Goal: Task Accomplishment & Management: Manage account settings

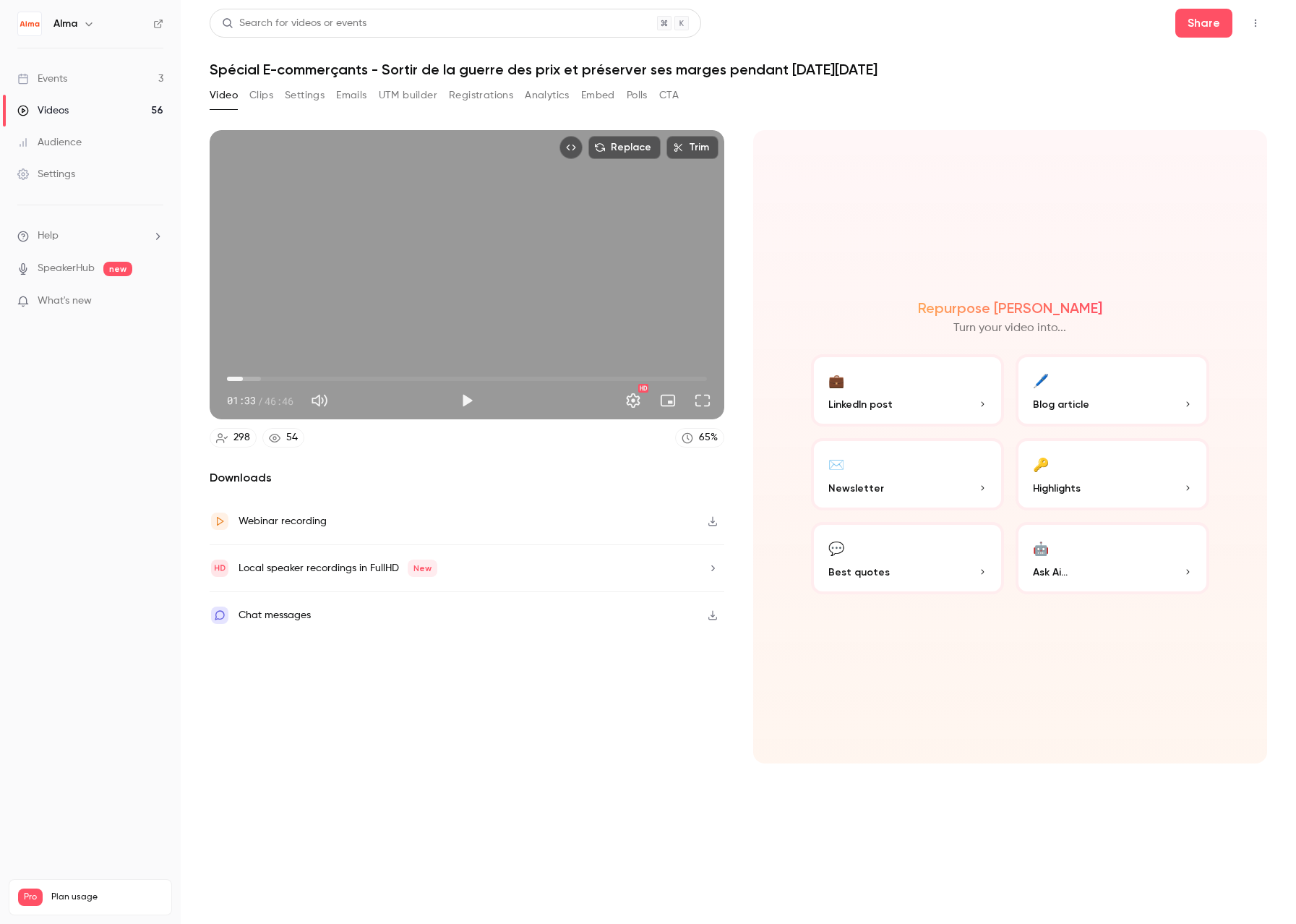
type input "****"
click at [62, 79] on div "Events" at bounding box center [42, 79] width 50 height 15
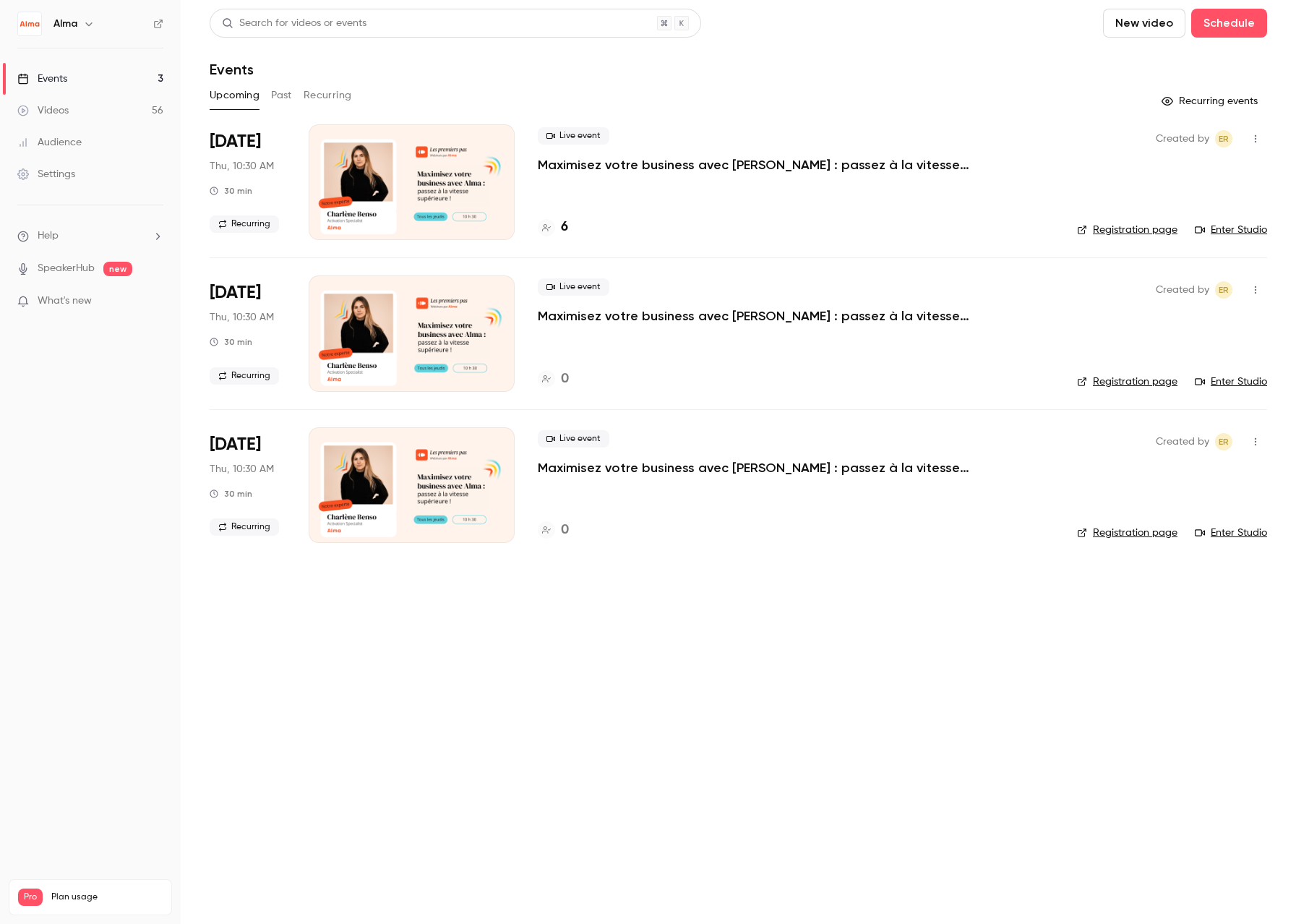
click at [271, 97] on button "Past" at bounding box center [282, 95] width 21 height 23
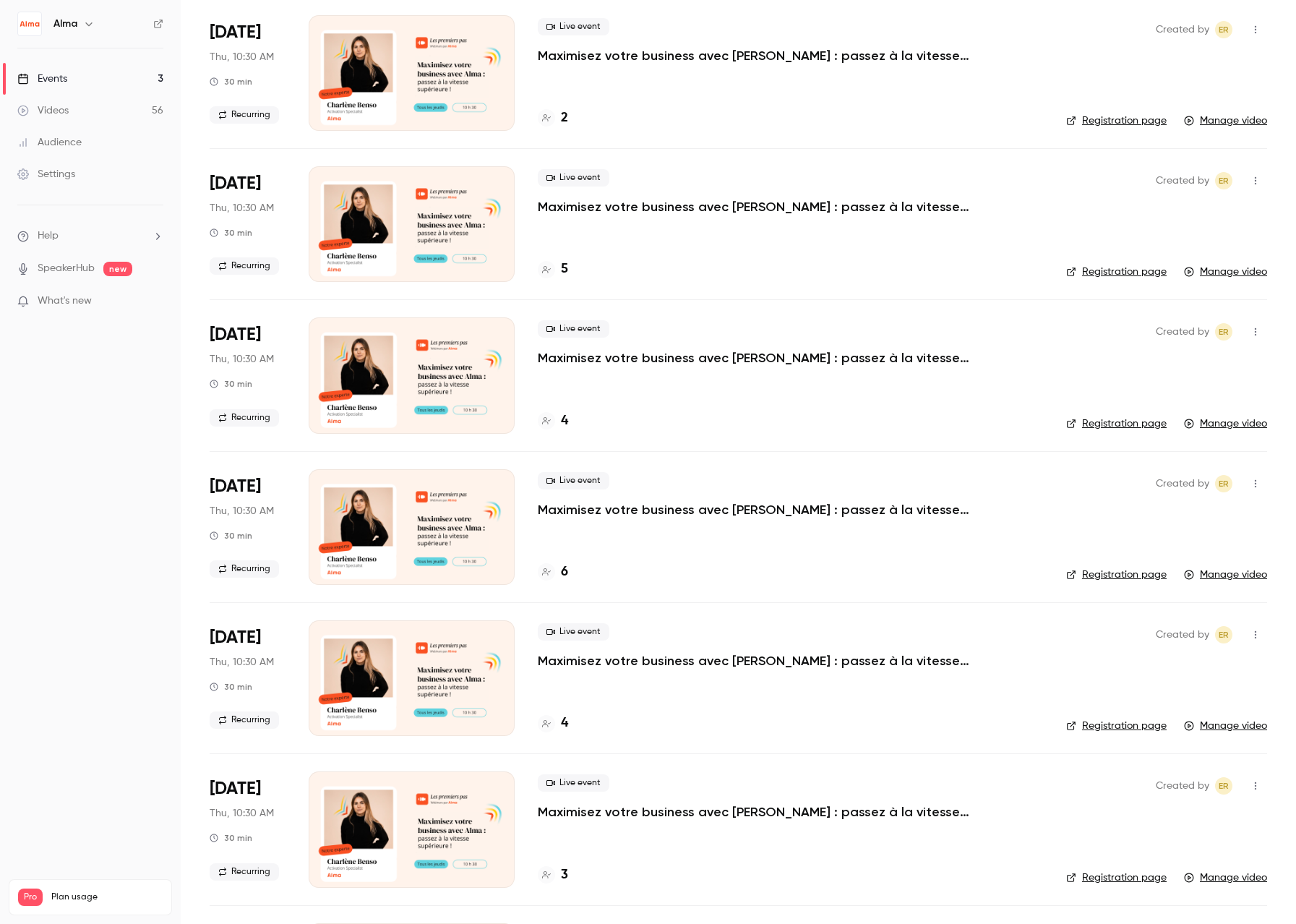
scroll to position [438, 0]
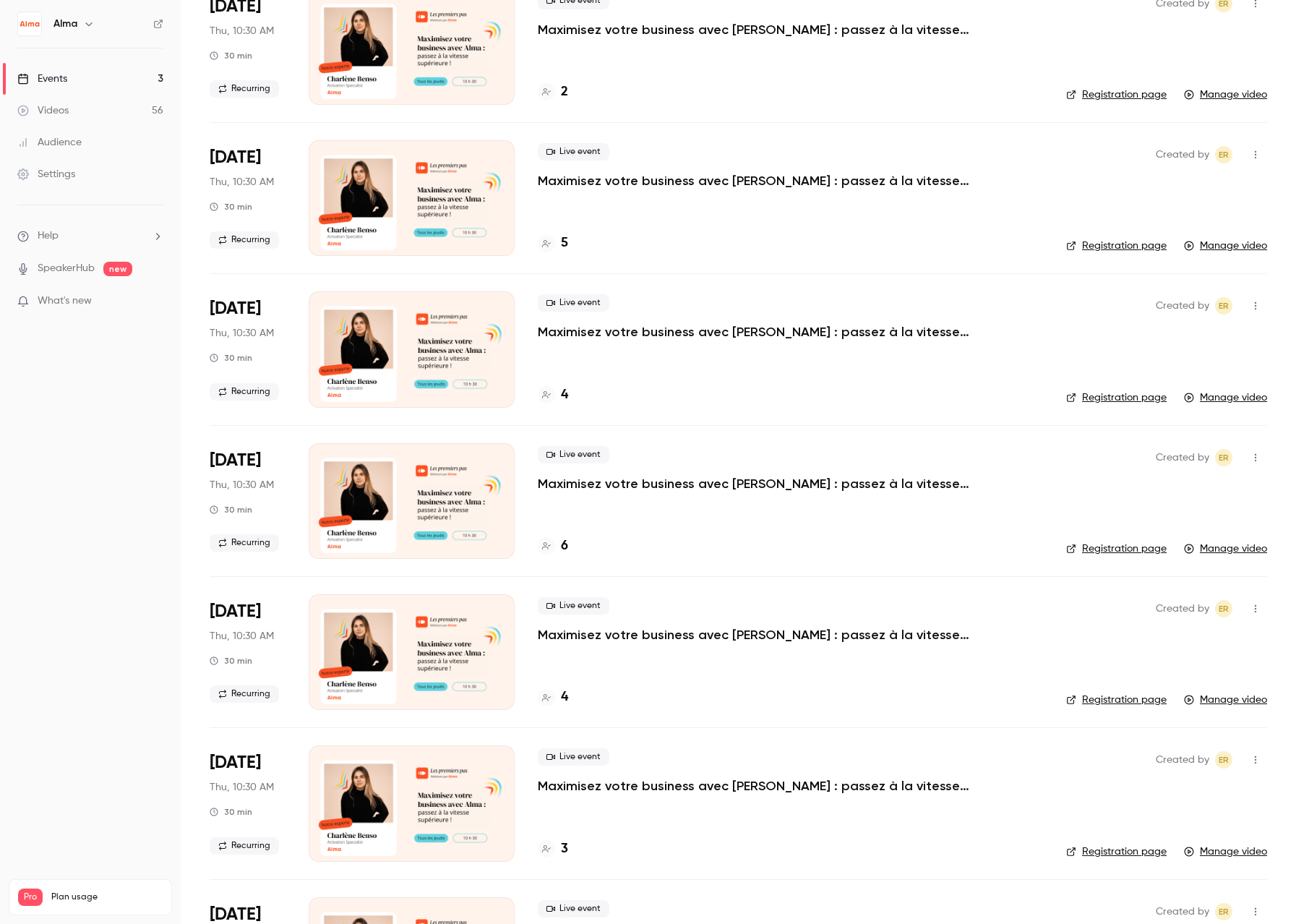
click at [547, 548] on icon at bounding box center [546, 545] width 9 height 9
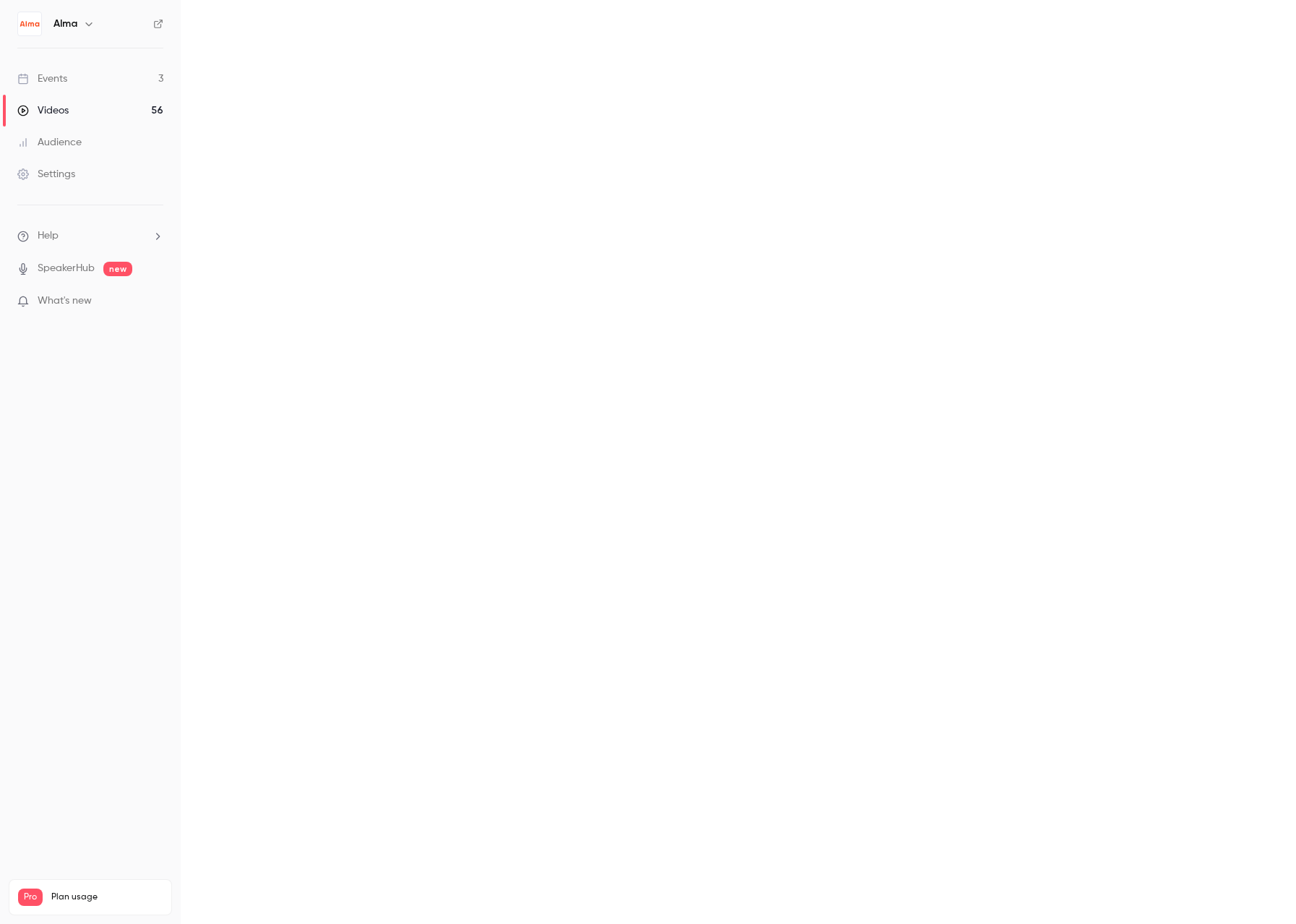
click at [547, 548] on main at bounding box center [738, 462] width 1116 height 924
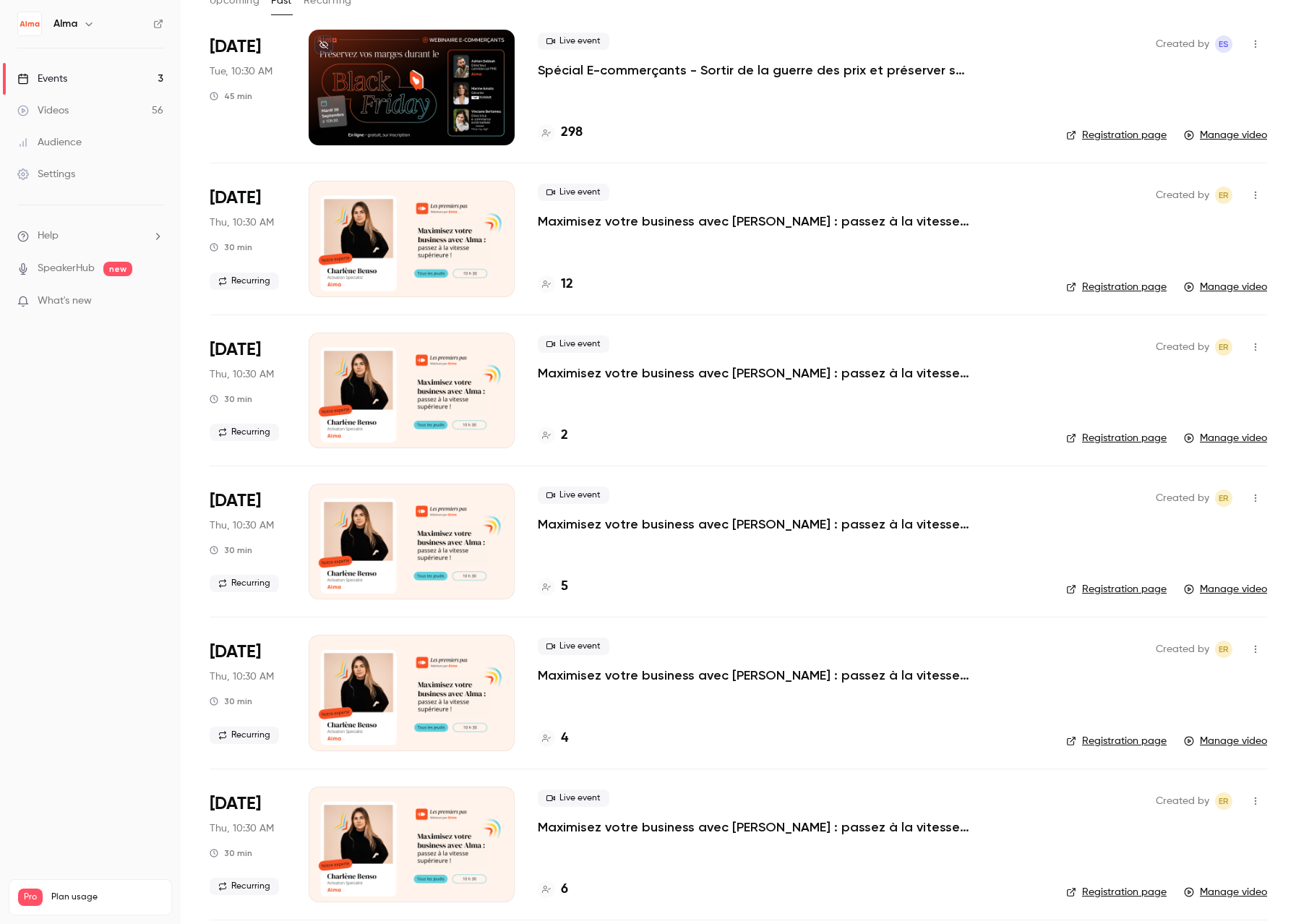
scroll to position [96, 0]
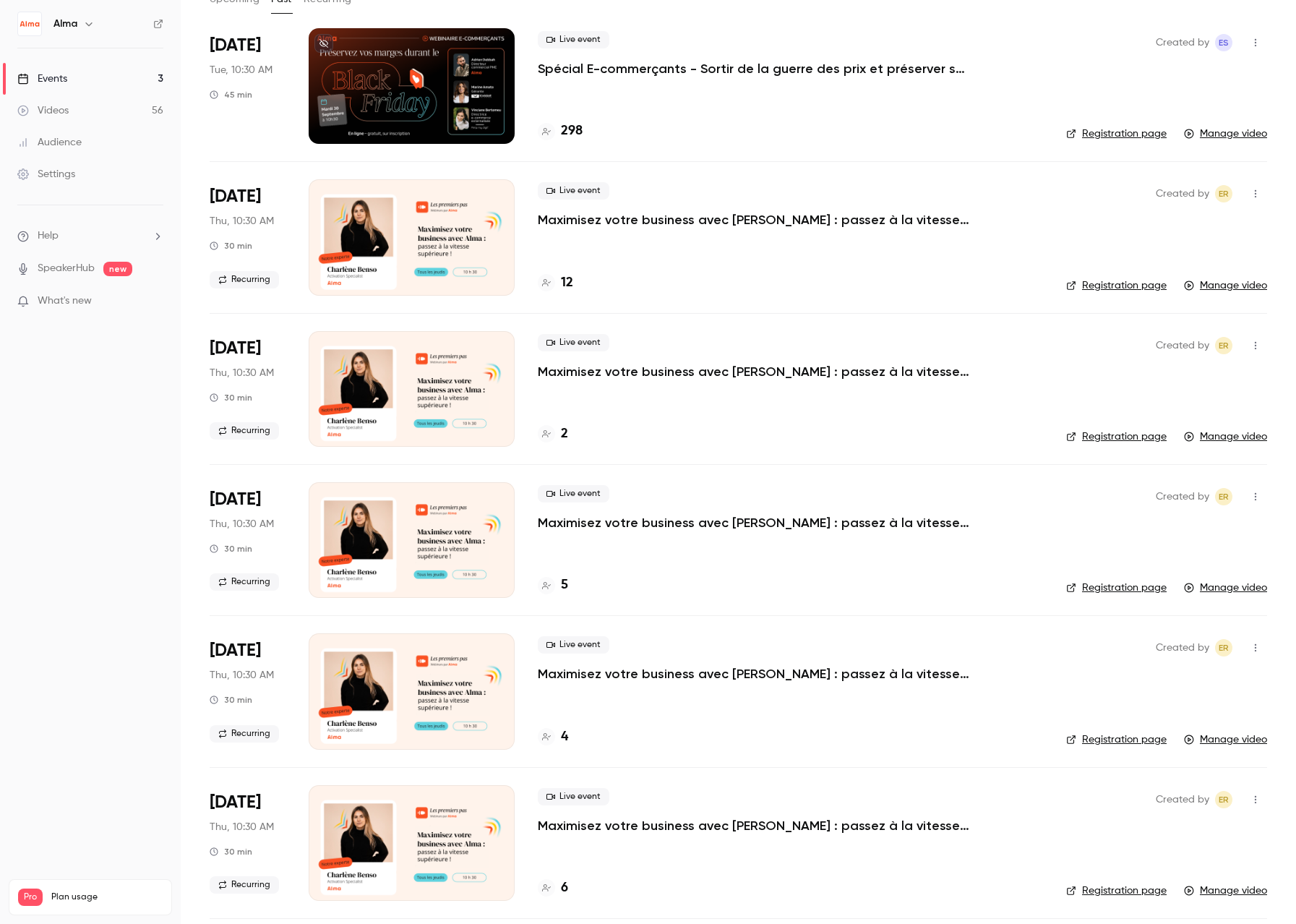
click at [544, 737] on icon at bounding box center [546, 736] width 9 height 7
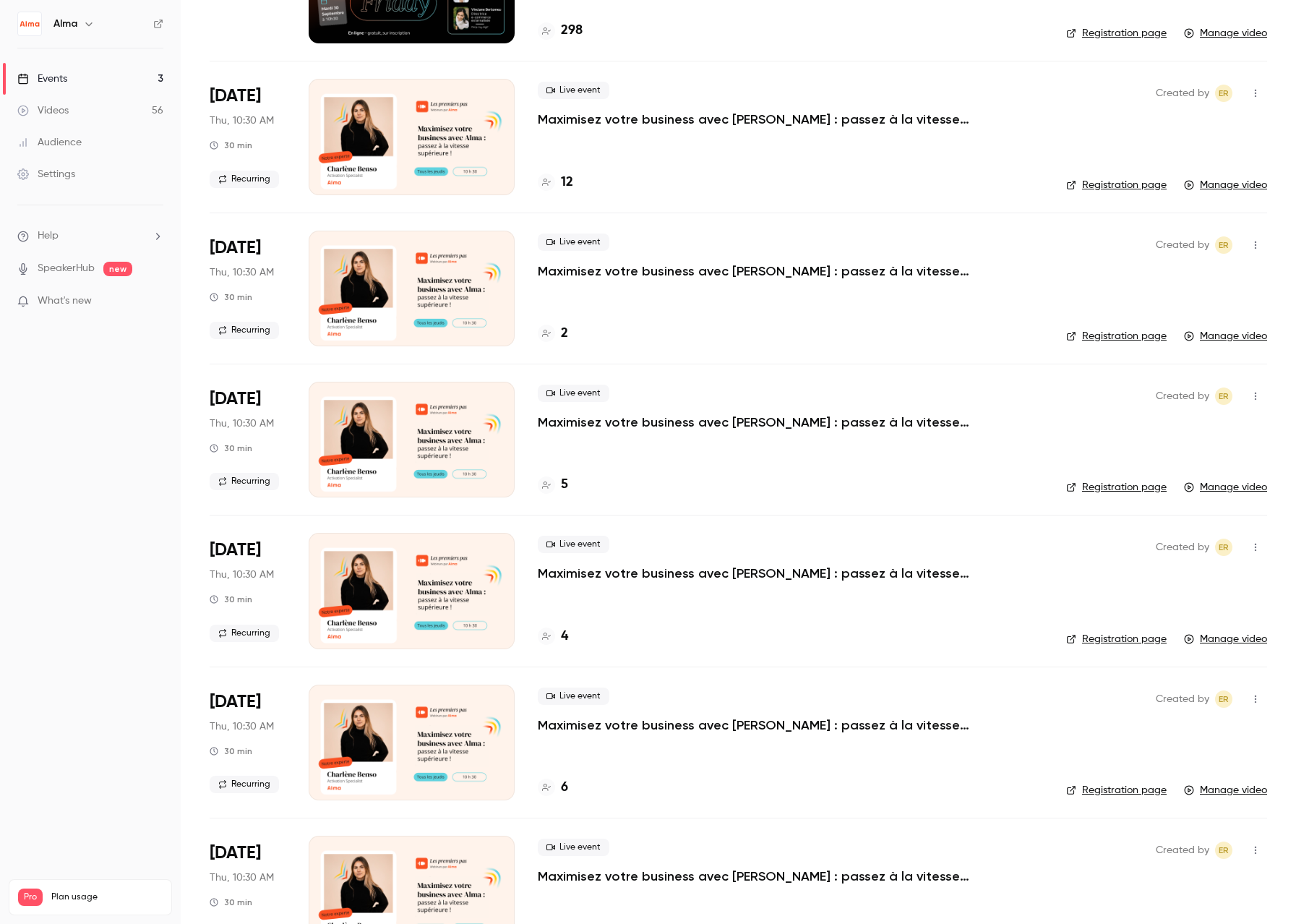
scroll to position [209, 0]
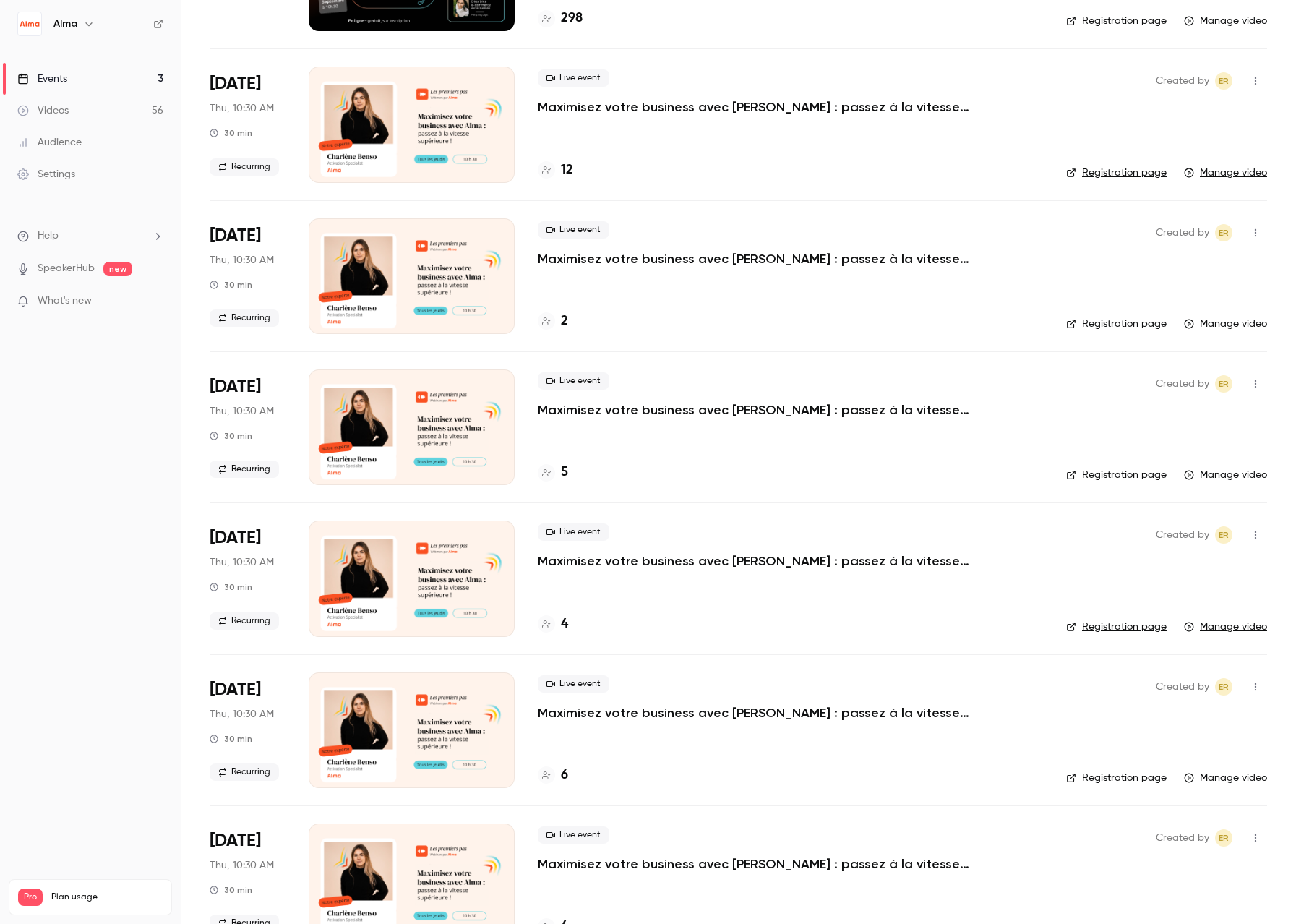
click at [548, 475] on icon at bounding box center [546, 472] width 9 height 9
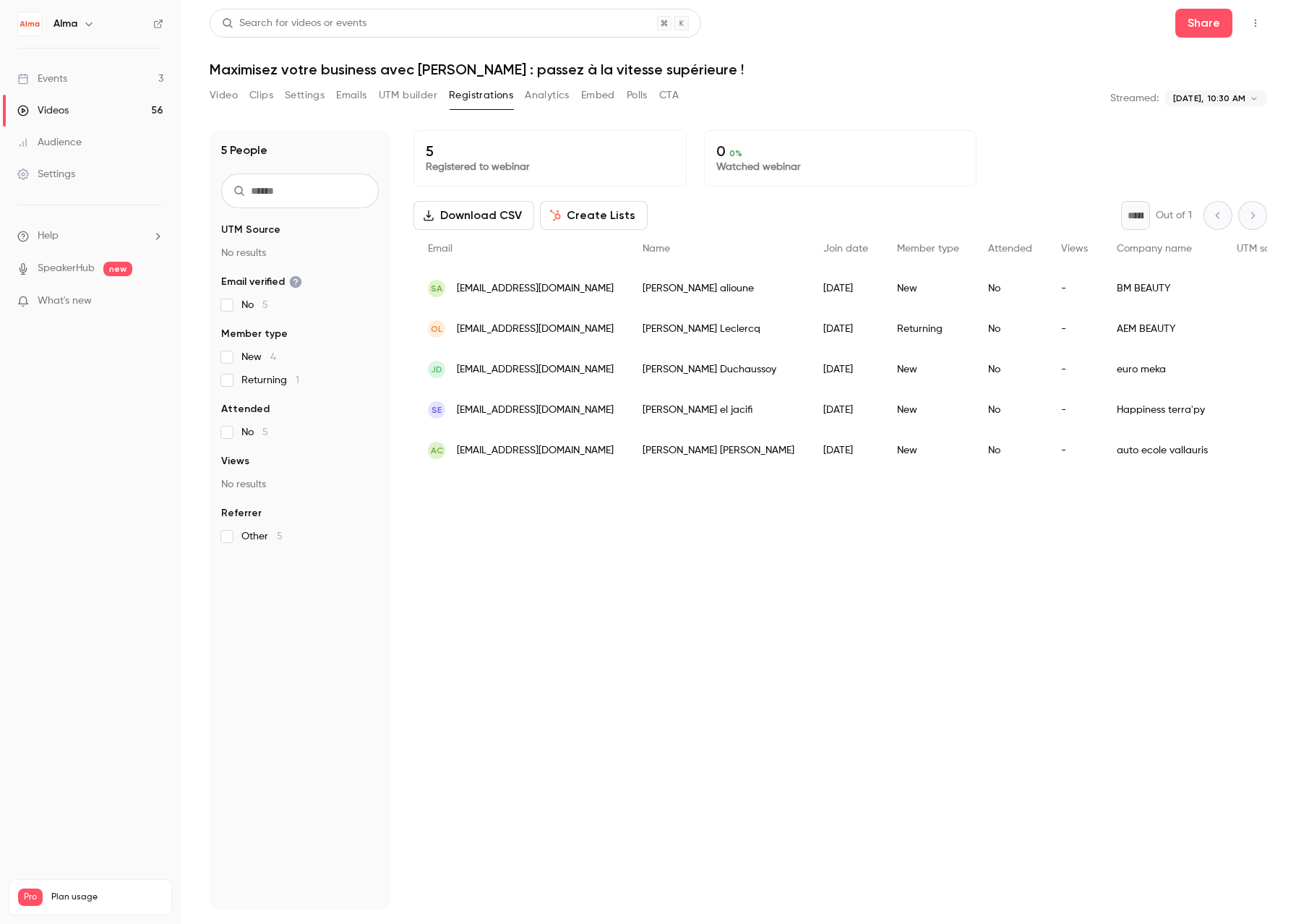
click at [467, 219] on button "Download CSV" at bounding box center [473, 214] width 120 height 29
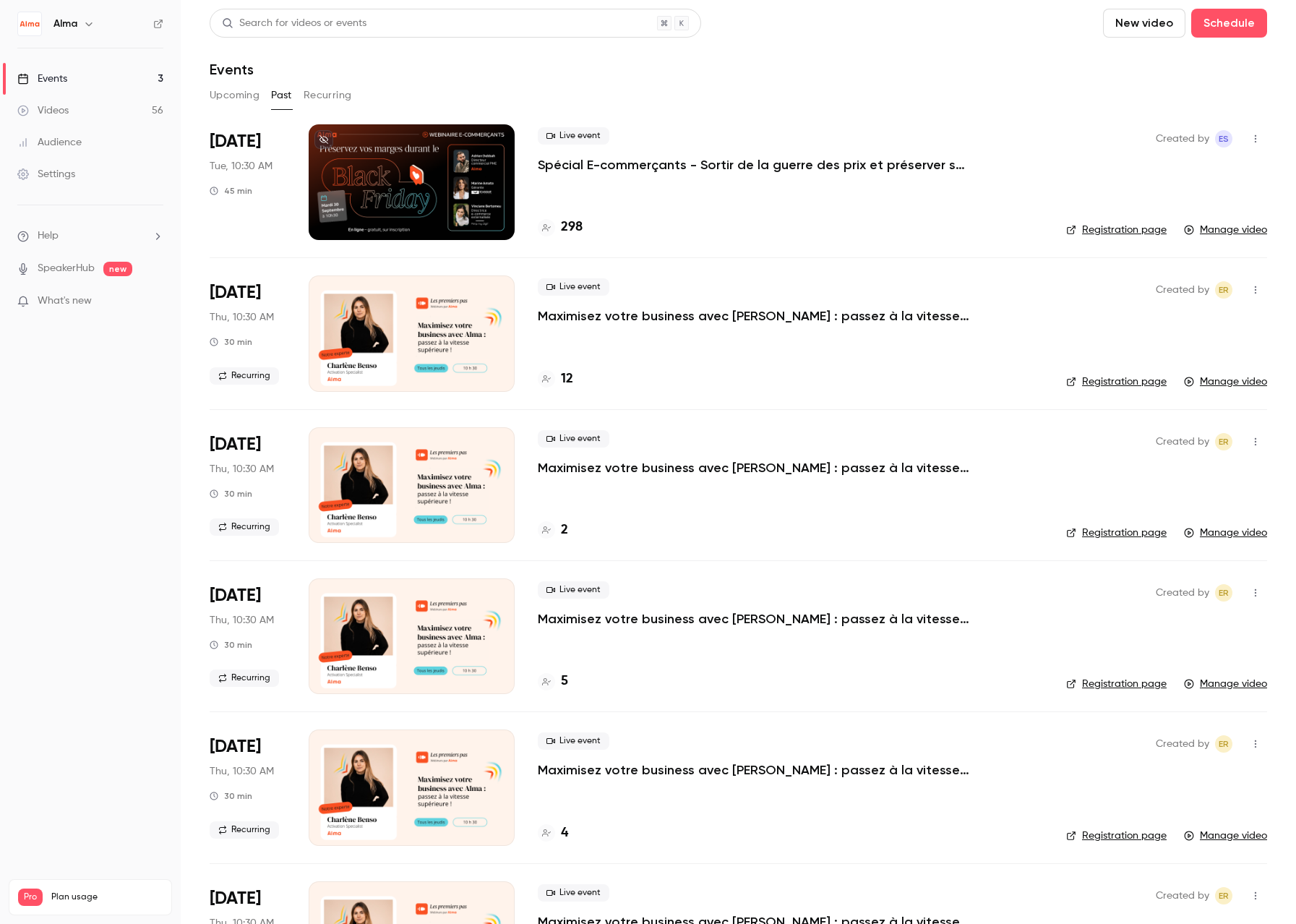
scroll to position [20, 0]
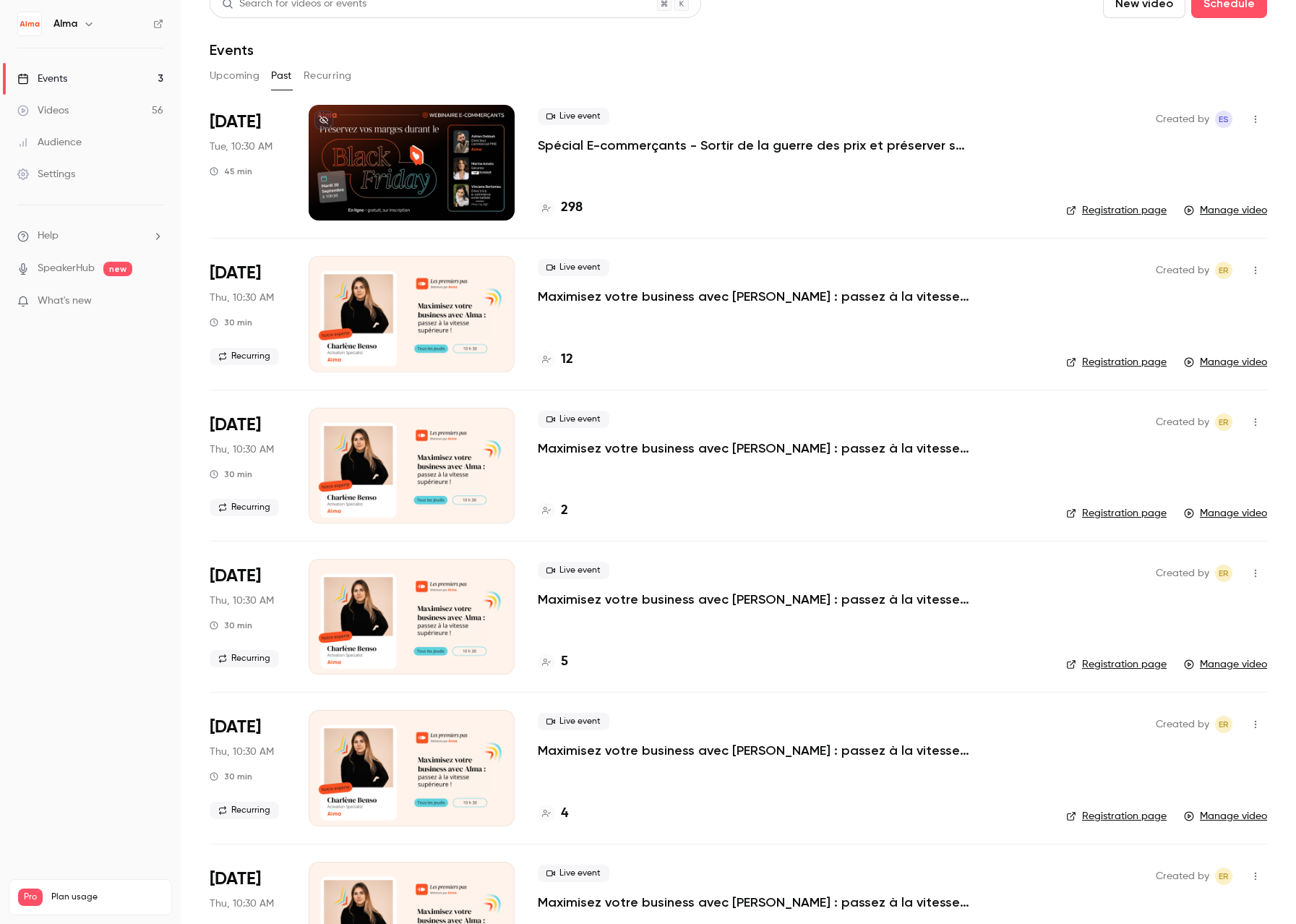
click at [544, 512] on icon at bounding box center [546, 510] width 9 height 7
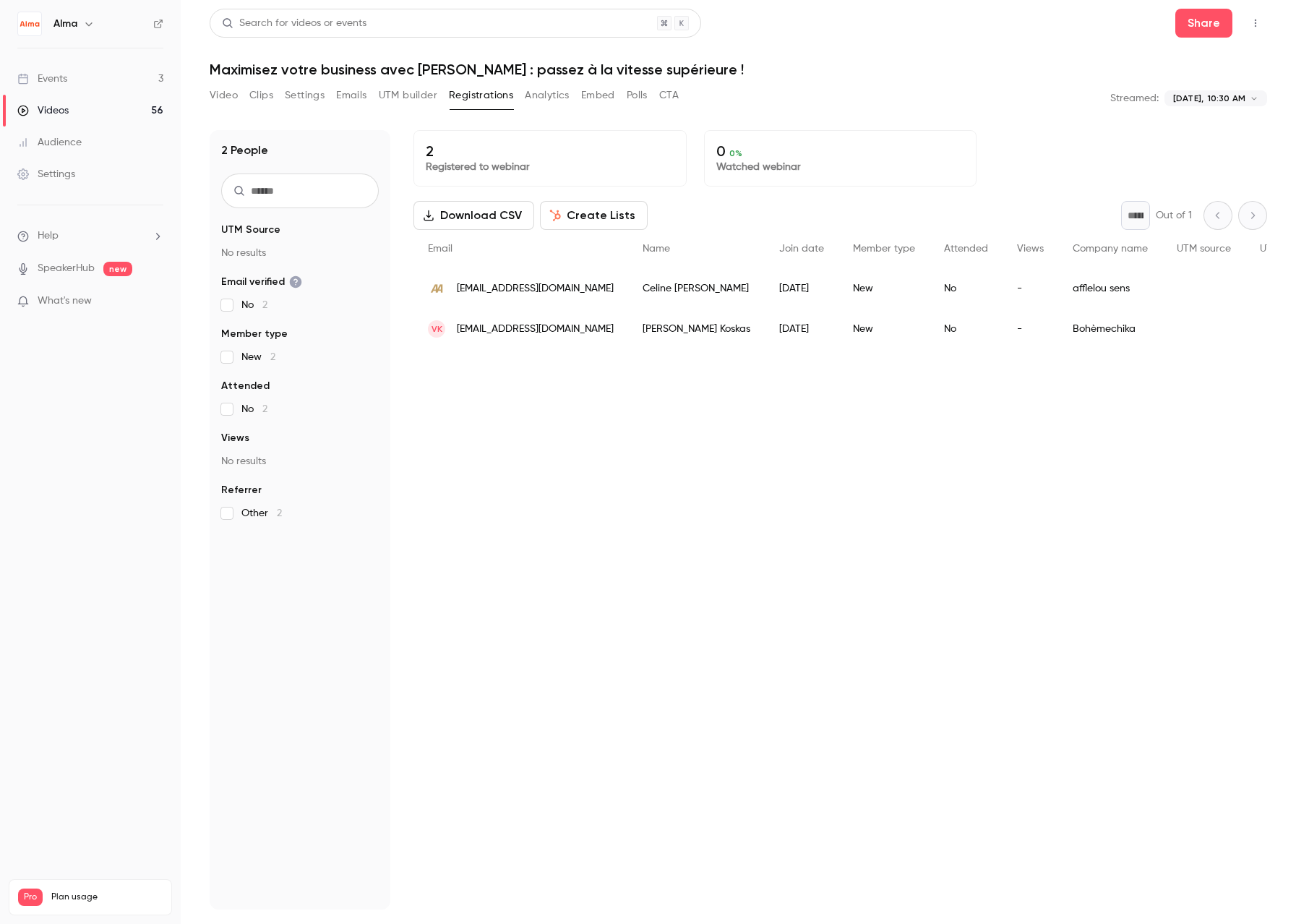
click at [463, 219] on button "Download CSV" at bounding box center [473, 214] width 120 height 29
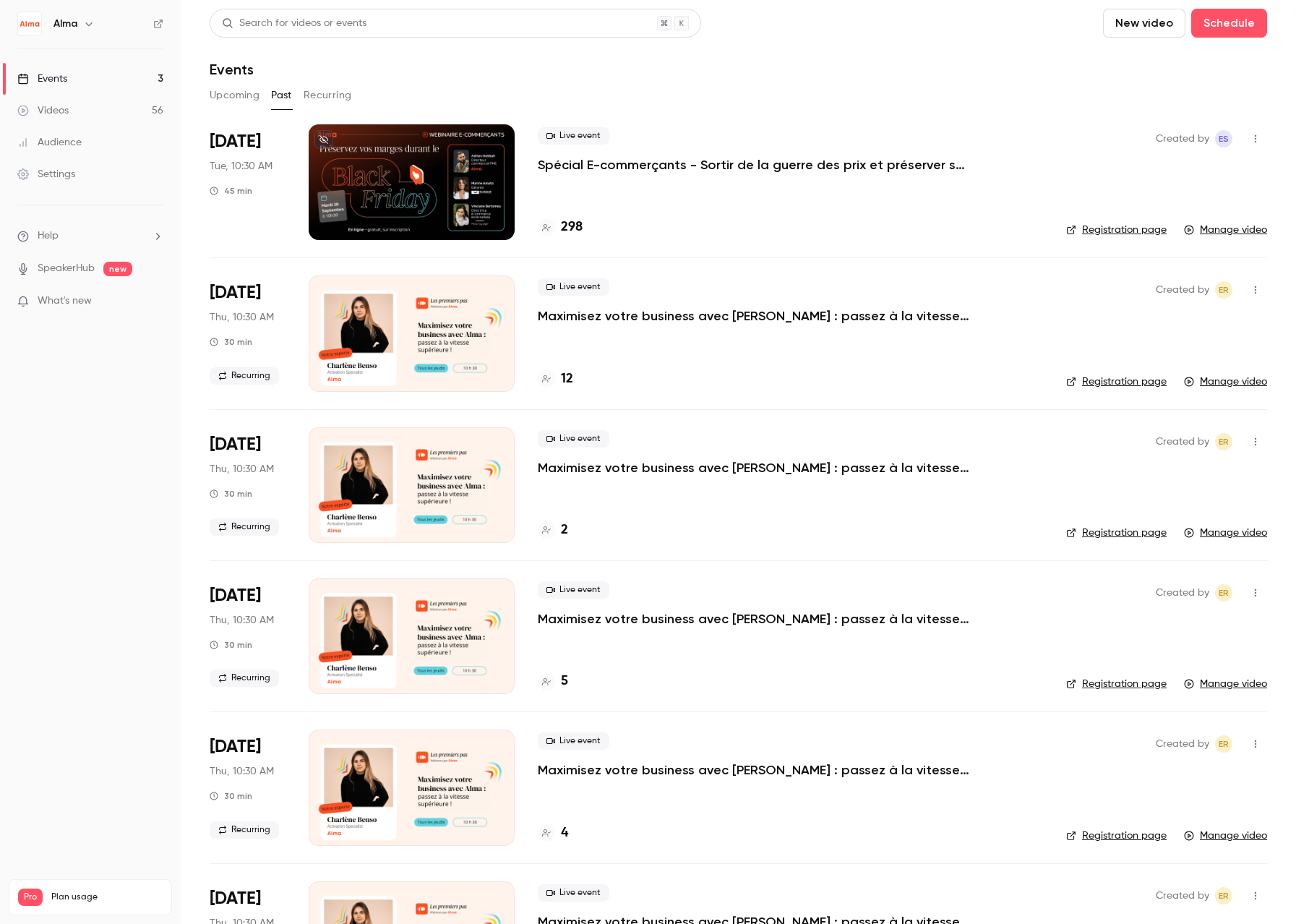
click at [541, 380] on div at bounding box center [546, 378] width 17 height 17
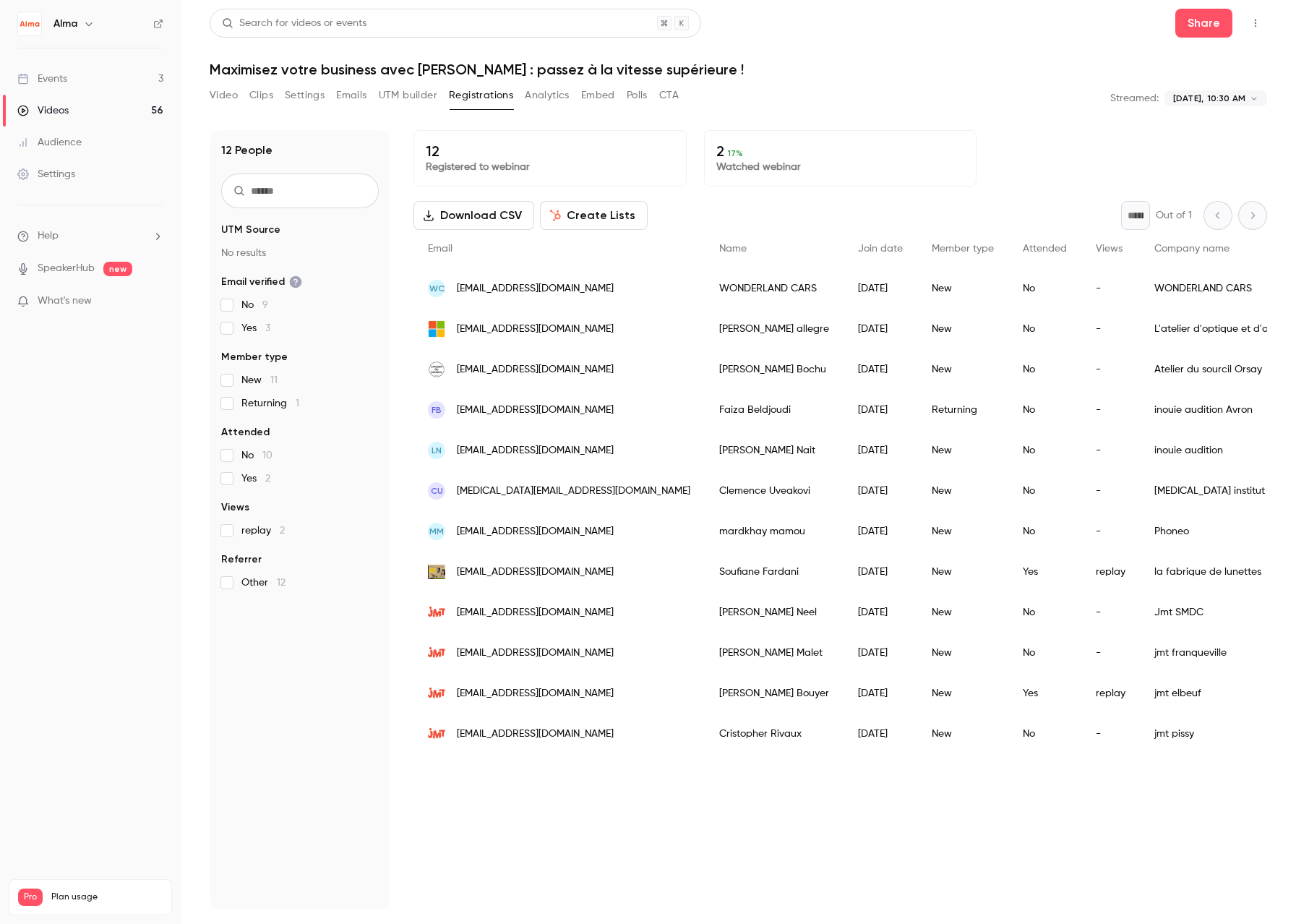
click at [454, 207] on button "Download CSV" at bounding box center [473, 214] width 120 height 29
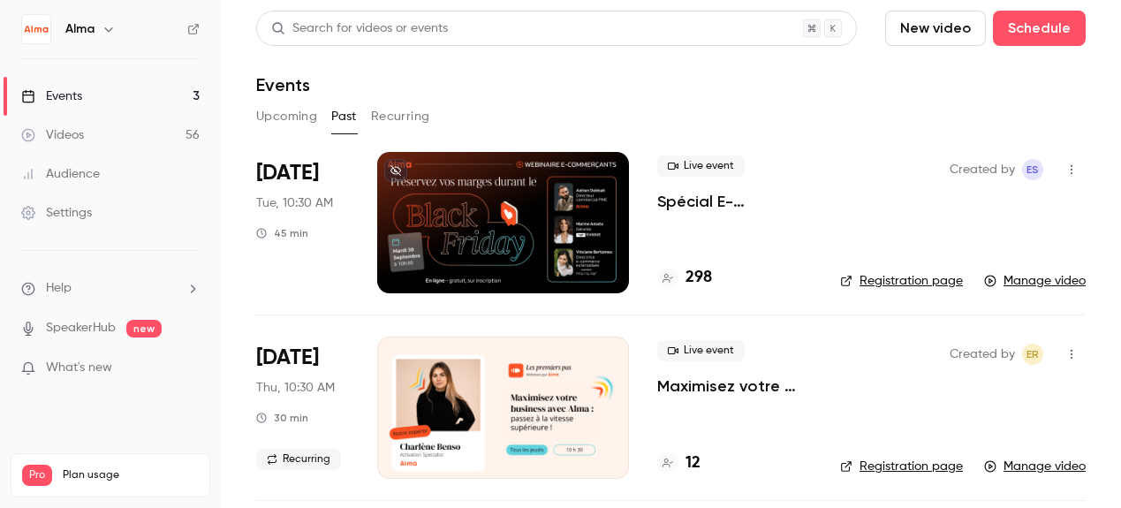
click at [1016, 283] on link "Manage video" at bounding box center [1035, 281] width 102 height 18
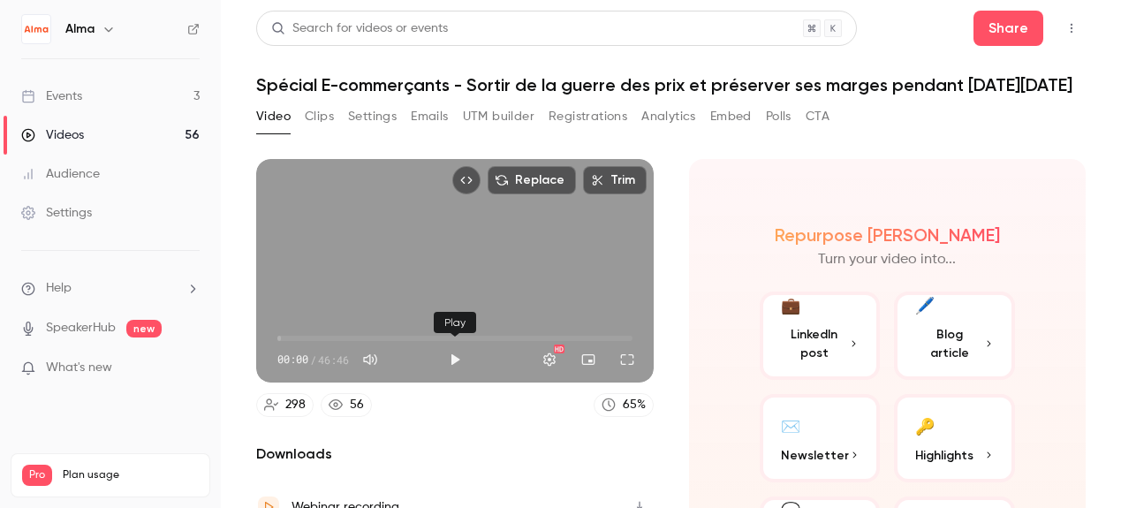
click at [457, 359] on button "Play" at bounding box center [454, 359] width 35 height 35
click at [335, 336] on span "00:01" at bounding box center [454, 338] width 355 height 28
drag, startPoint x: 336, startPoint y: 336, endPoint x: 306, endPoint y: 339, distance: 31.1
click at [306, 339] on span "03:43" at bounding box center [305, 338] width 5 height 5
click at [302, 339] on span "03:08" at bounding box center [300, 338] width 5 height 5
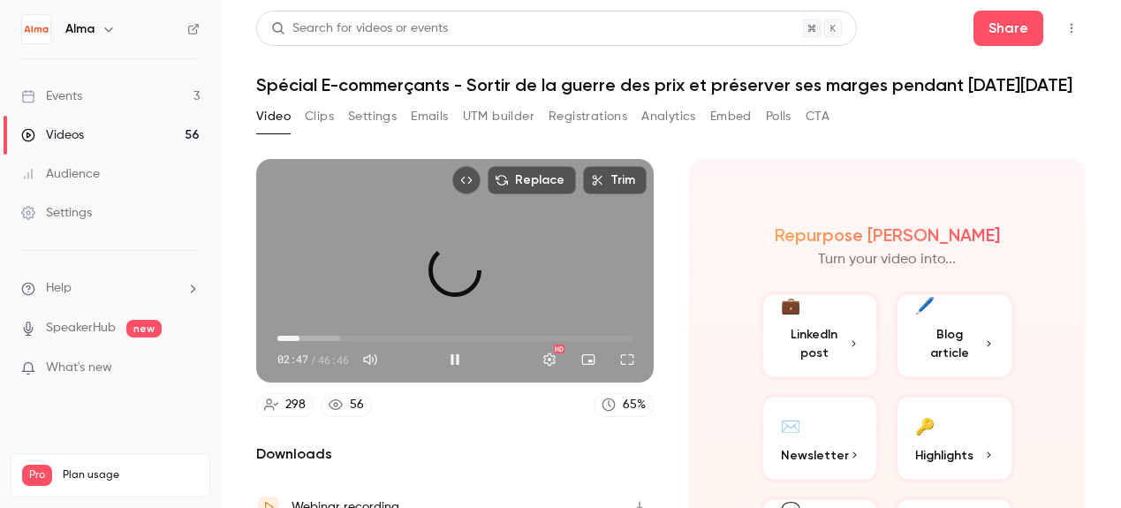
click at [299, 336] on span "02:54" at bounding box center [299, 338] width 5 height 5
click at [297, 337] on span "02:57" at bounding box center [299, 338] width 5 height 5
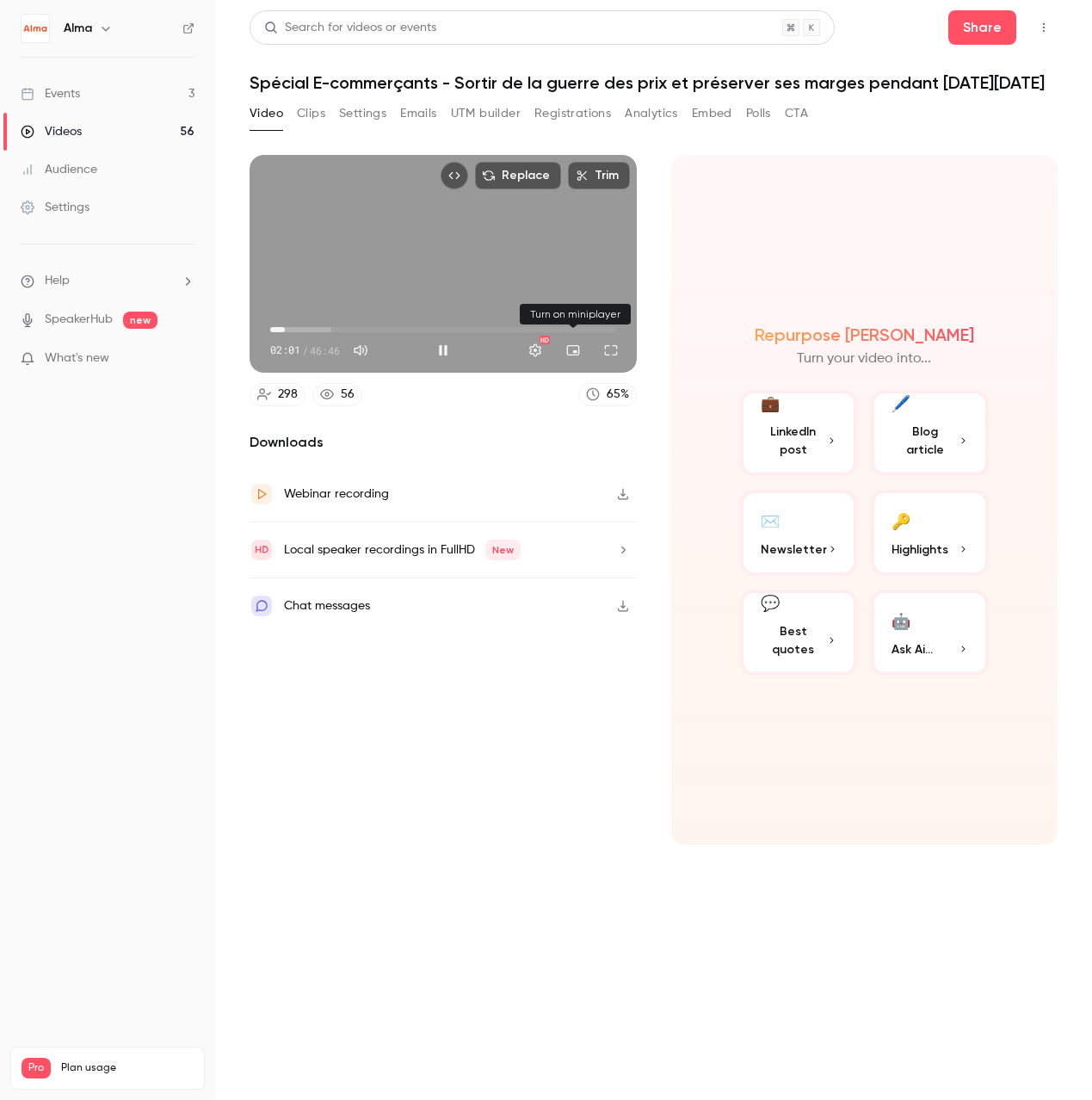
click at [570, 350] on button "Turn on miniplayer" at bounding box center [572, 350] width 34 height 34
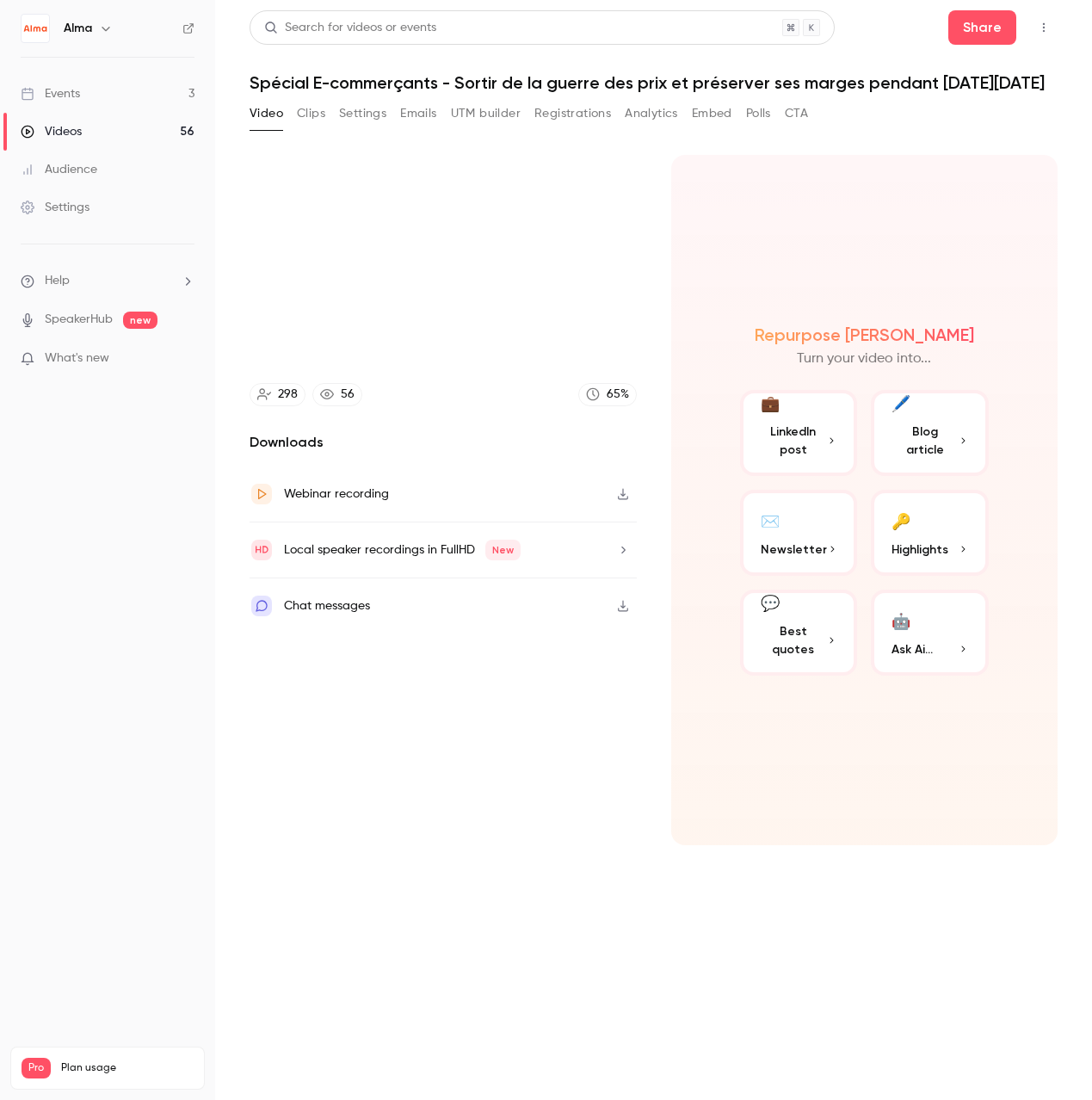
type input "*****"
